Goal: Information Seeking & Learning: Learn about a topic

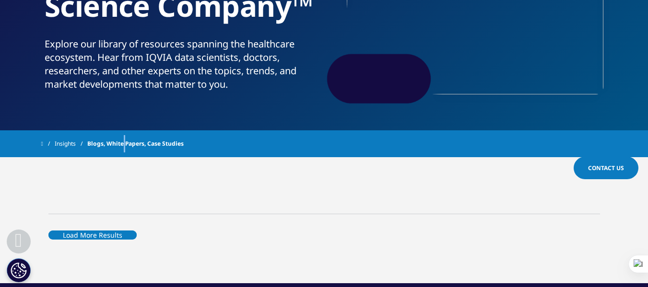
click at [43, 145] on span at bounding box center [42, 143] width 2 height 7
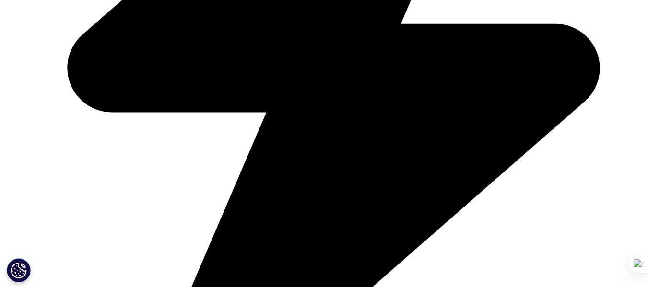
scroll to position [789, 0]
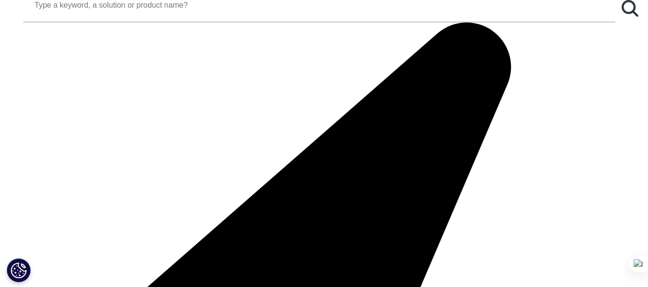
scroll to position [980, 0]
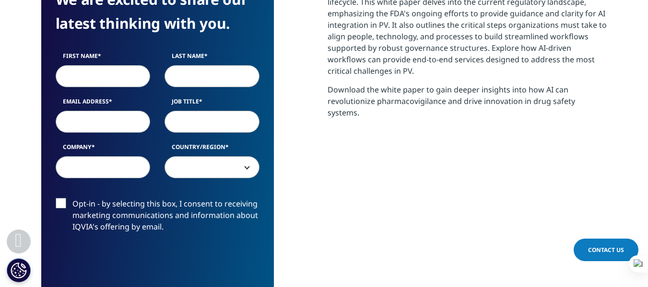
scroll to position [753, 0]
